Goal: Task Accomplishment & Management: Manage account settings

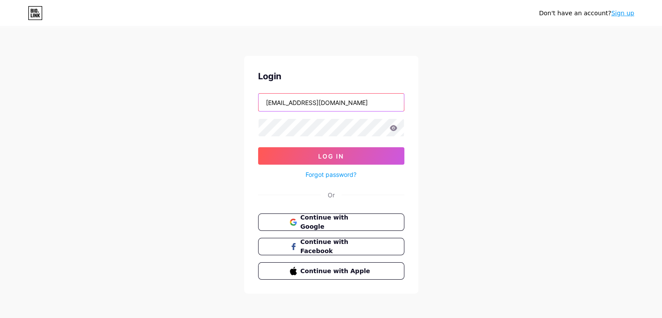
click at [349, 101] on input "[EMAIL_ADDRESS][DOMAIN_NAME]" at bounding box center [330, 102] width 145 height 17
drag, startPoint x: 349, startPoint y: 101, endPoint x: 250, endPoint y: 119, distance: 101.2
click at [250, 119] on div "Login [EMAIL_ADDRESS][DOMAIN_NAME] Log In Forgot password? Or Continue with Goo…" at bounding box center [331, 175] width 174 height 238
type input "m"
type input "carolina"
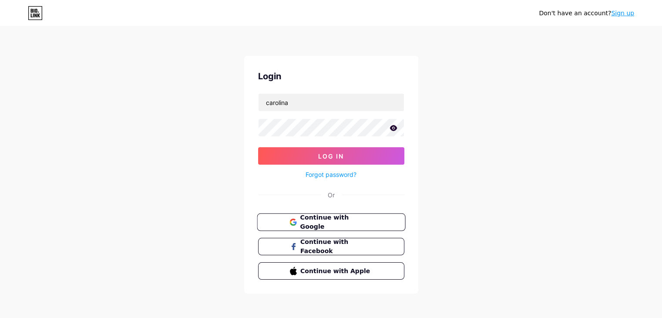
click at [293, 219] on icon at bounding box center [292, 221] width 7 height 7
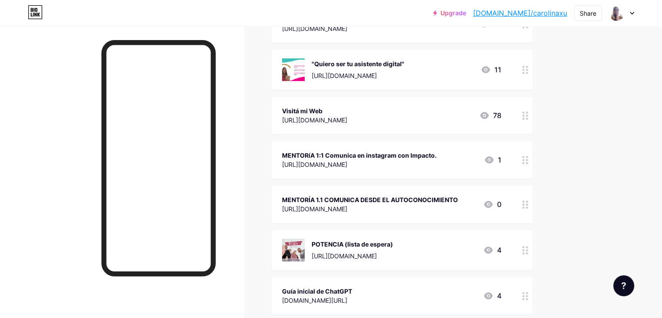
scroll to position [232, 0]
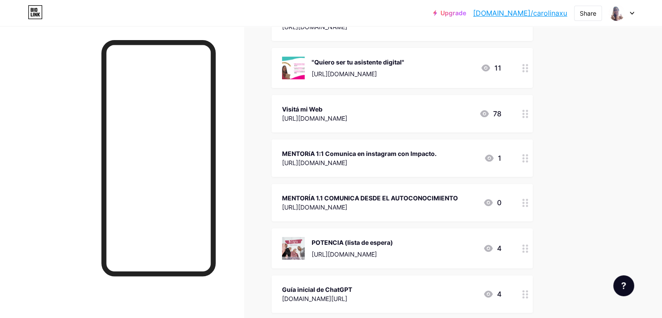
click at [378, 156] on div "MENTORíA 1:1 Comunica en instagram con Impacto." at bounding box center [359, 153] width 154 height 9
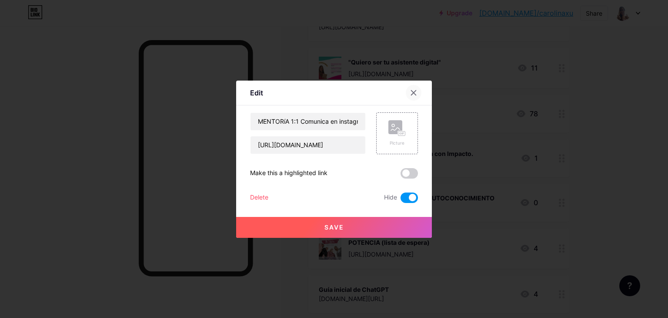
click at [413, 91] on icon at bounding box center [413, 92] width 7 height 7
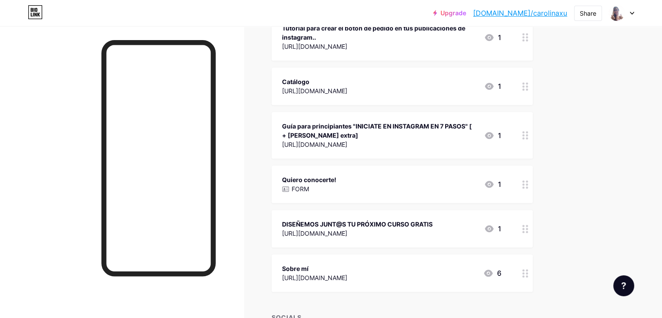
scroll to position [898, 0]
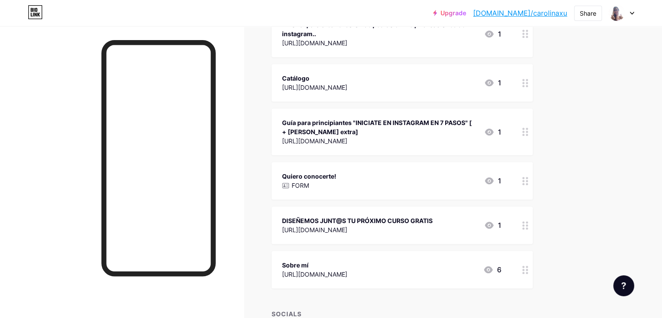
click at [338, 223] on div "DISEÑEMOS JUNT@S TU PRÓXIMO CURSO GRATIS" at bounding box center [357, 220] width 151 height 9
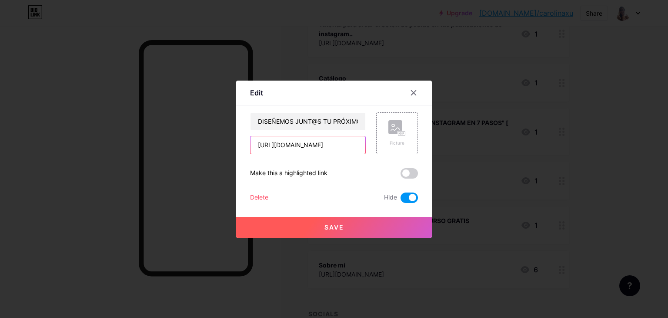
click at [325, 145] on input "https://bit.ly/diseñatucursogratis" at bounding box center [308, 144] width 115 height 17
click at [412, 94] on icon at bounding box center [414, 92] width 5 height 5
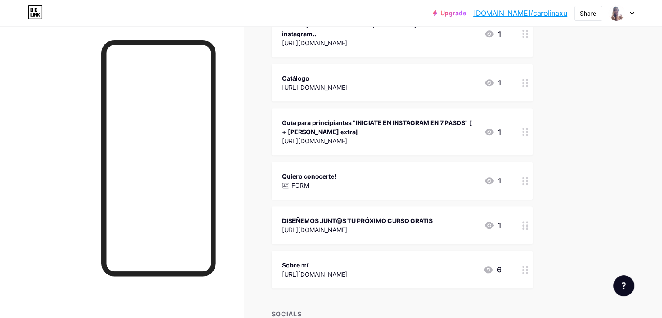
click at [339, 227] on div "https://bit.ly/diseñatucursogratis" at bounding box center [357, 229] width 151 height 9
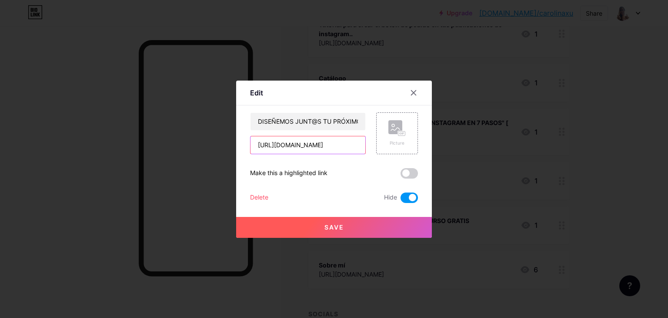
click at [327, 145] on input "https://bit.ly/diseñatucursogratis" at bounding box center [308, 144] width 115 height 17
click at [413, 93] on icon at bounding box center [413, 92] width 7 height 7
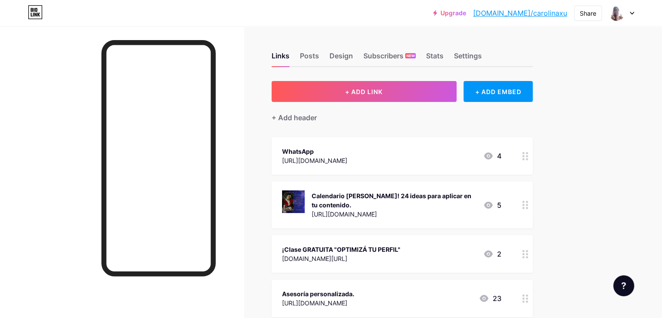
scroll to position [0, 0]
click at [353, 55] on div "Design" at bounding box center [340, 58] width 23 height 16
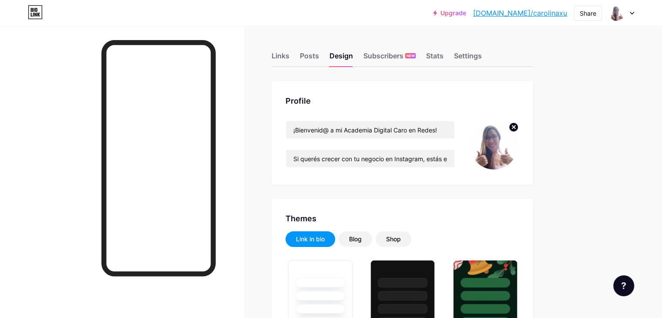
type input "#f561ab"
type input "#edf7f6"
type input "#000000"
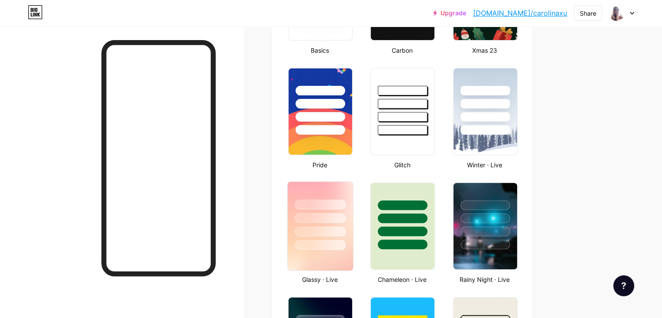
scroll to position [314, 0]
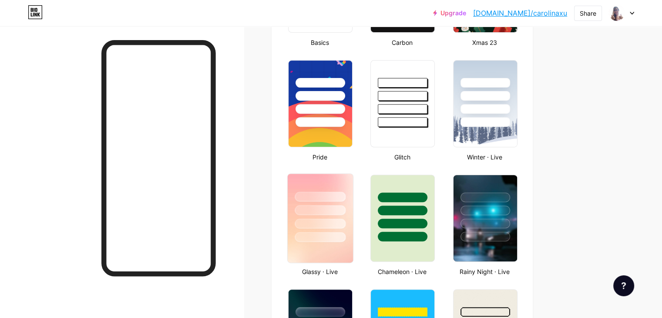
click at [353, 258] on img at bounding box center [320, 218] width 65 height 89
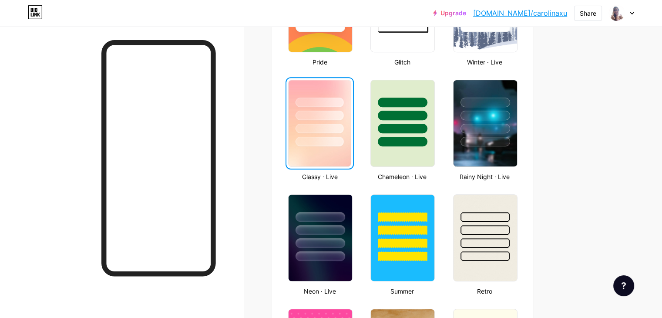
scroll to position [415, 0]
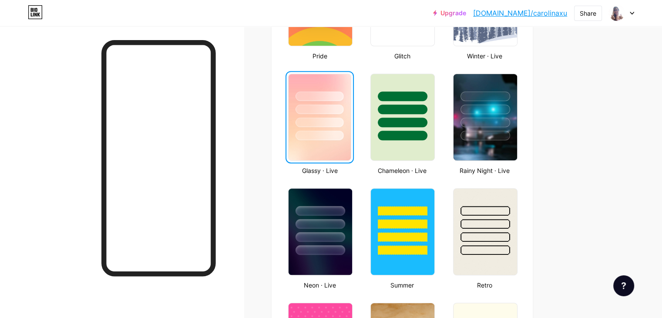
click at [352, 258] on img at bounding box center [321, 231] width 64 height 86
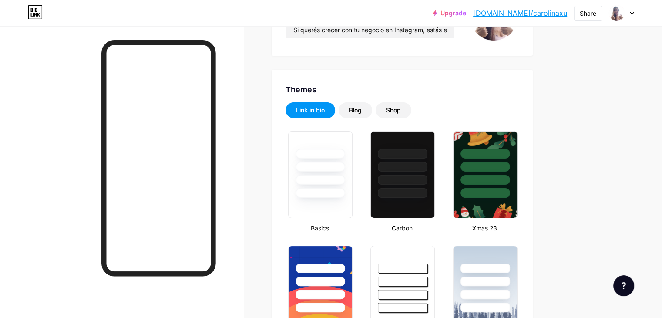
scroll to position [125, 0]
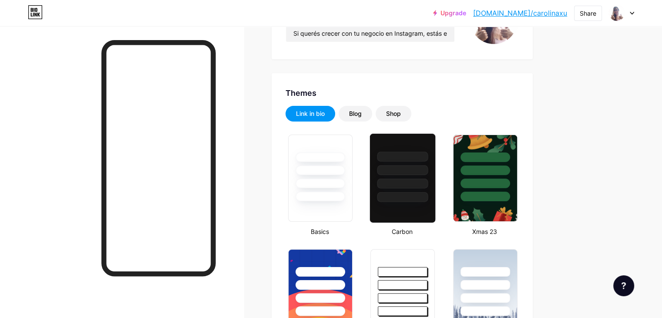
click at [428, 194] on div at bounding box center [402, 197] width 51 height 10
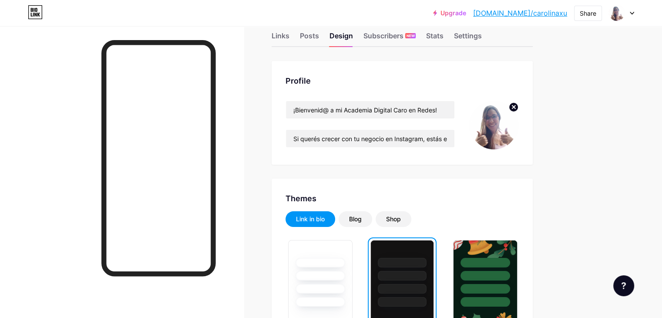
scroll to position [19, 0]
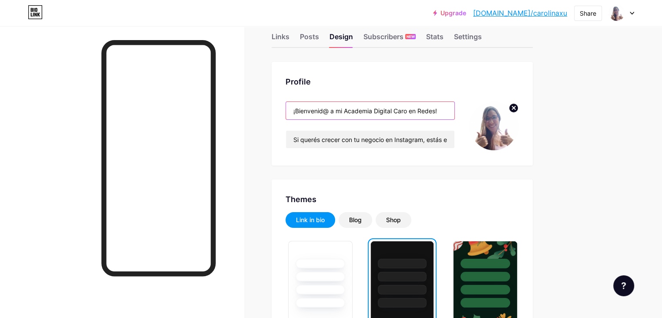
click at [454, 110] on input "¡Bienvenid@ a mi Academia Digital Caro en Redes!" at bounding box center [370, 110] width 168 height 17
click at [519, 132] on img at bounding box center [494, 126] width 50 height 50
click at [515, 107] on icon at bounding box center [513, 107] width 3 height 3
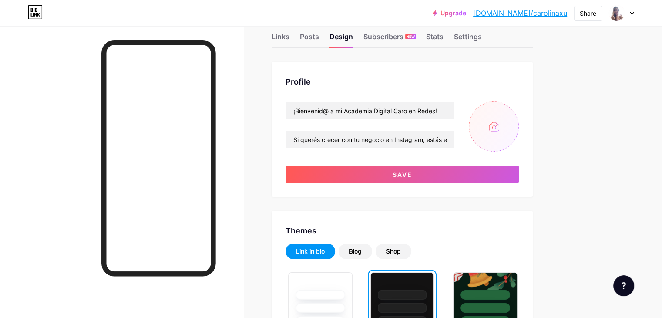
click at [519, 125] on input "file" at bounding box center [494, 126] width 50 height 50
type input "C:\fakepath\yo azul.jpg"
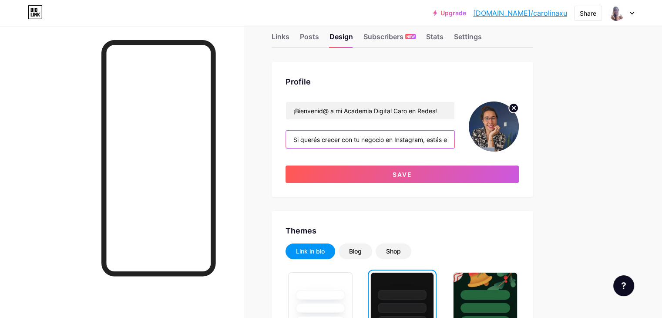
click at [332, 138] on input "Si querés crecer con tu negocio en Instagram, estás en el lugar indicado." at bounding box center [370, 139] width 168 height 17
type input "S"
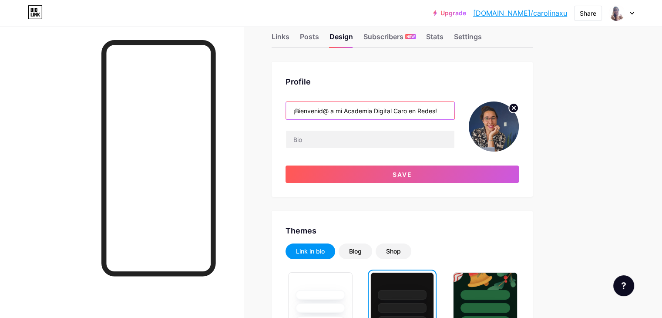
drag, startPoint x: 476, startPoint y: 109, endPoint x: 306, endPoint y: 119, distance: 169.6
type input "Mentora de mujeres de Negocios con Alma"
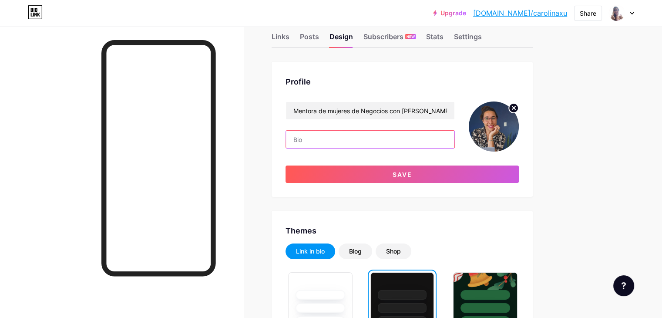
click at [340, 137] on input "text" at bounding box center [370, 139] width 168 height 17
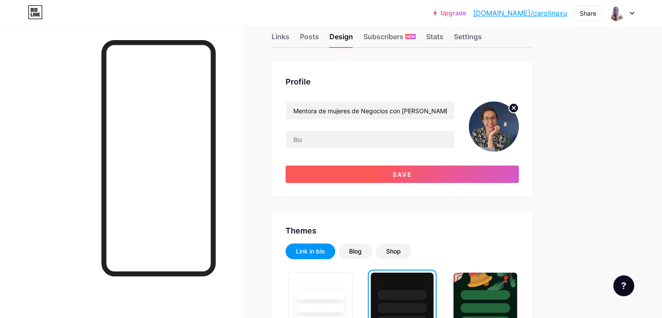
click at [339, 172] on button "Save" at bounding box center [401, 173] width 233 height 17
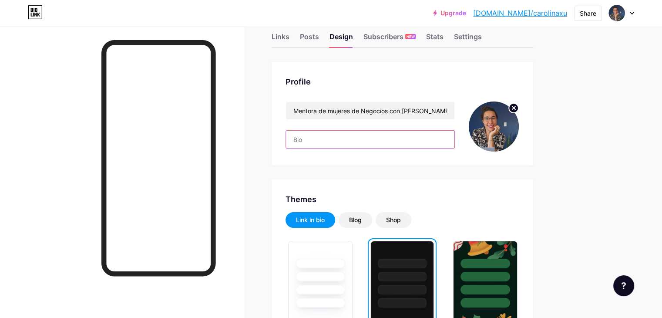
click at [337, 136] on input "text" at bounding box center [370, 139] width 168 height 17
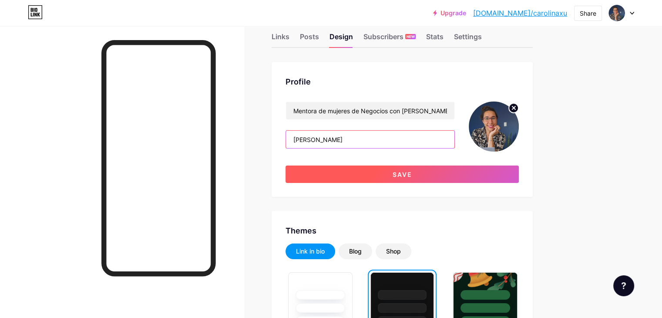
type input "Carolina Burgardt"
click at [346, 173] on button "Save" at bounding box center [401, 173] width 233 height 17
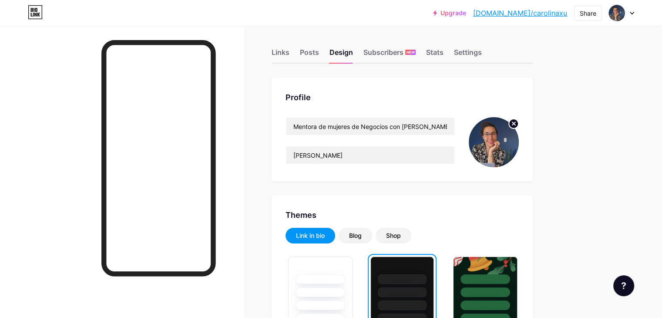
scroll to position [0, 0]
